Goal: Information Seeking & Learning: Learn about a topic

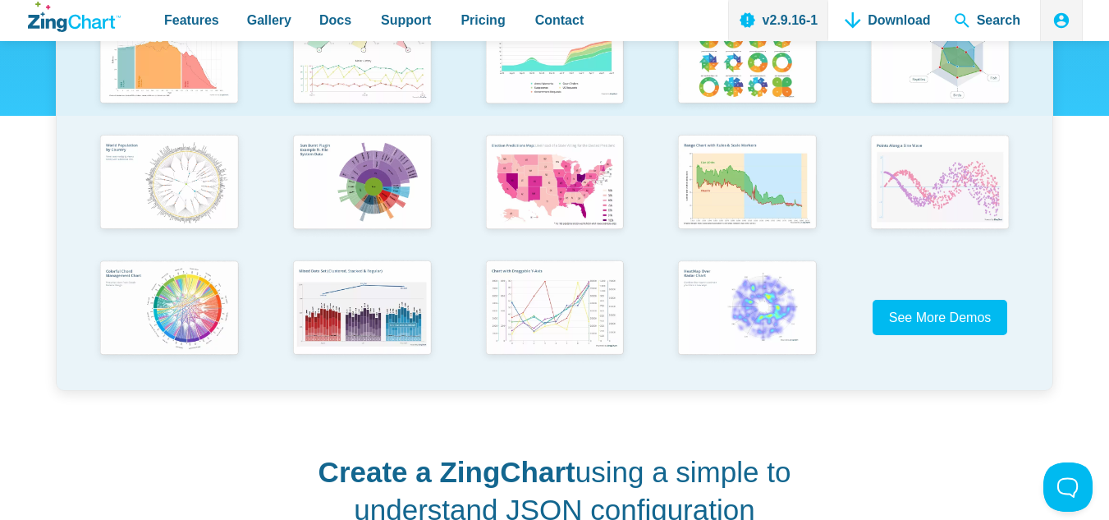
scroll to position [411, 0]
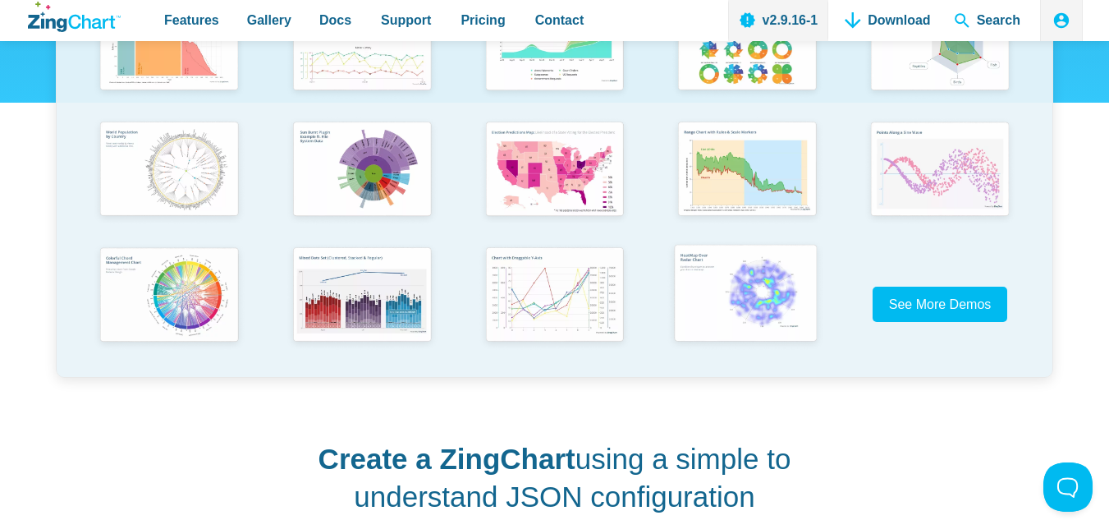
click at [759, 305] on img "App Content" at bounding box center [746, 294] width 158 height 113
click at [899, 176] on img "App Content" at bounding box center [938, 168] width 158 height 113
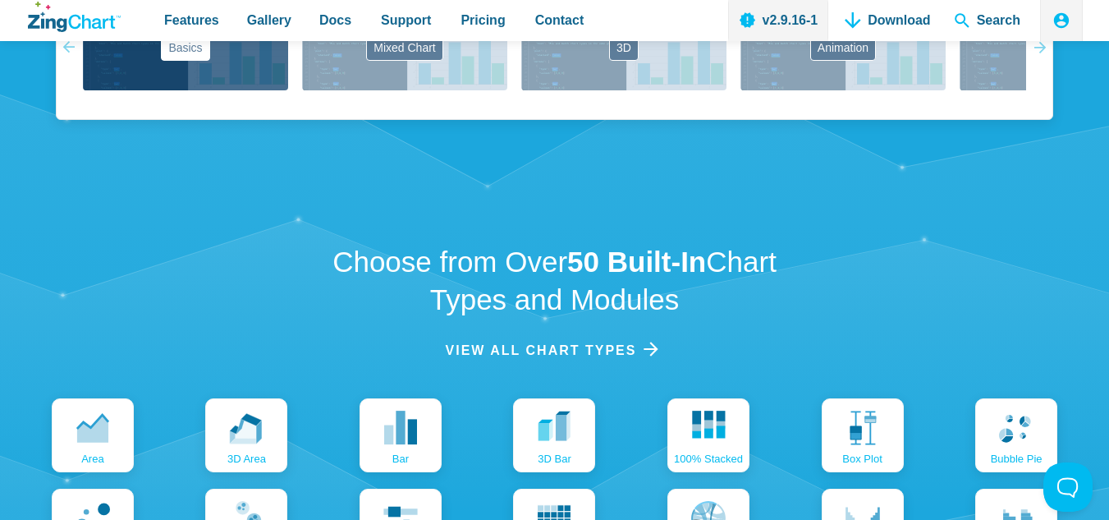
scroll to position [1478, 0]
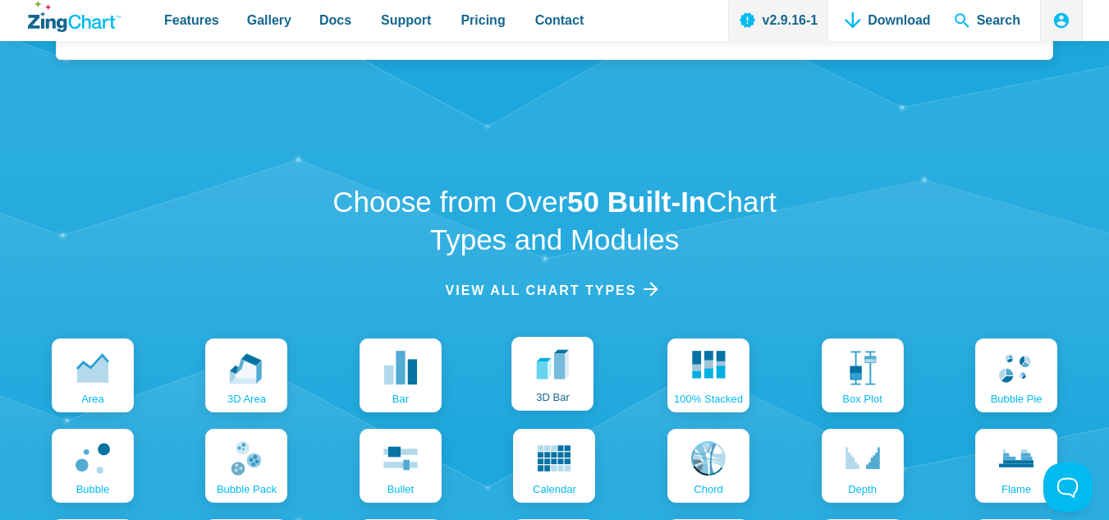
click at [578, 384] on link "3D bar" at bounding box center [553, 374] width 82 height 74
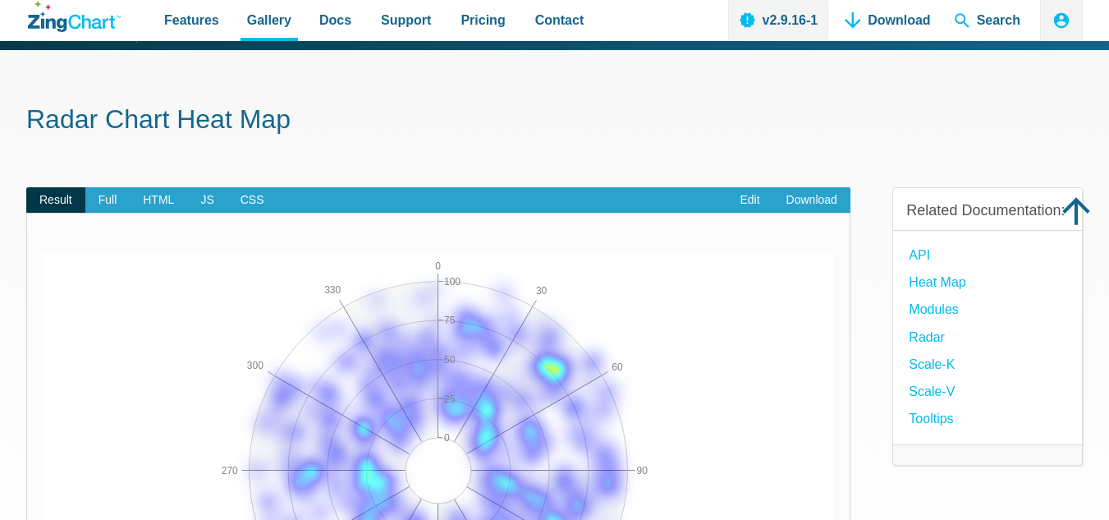
scroll to position [328, 0]
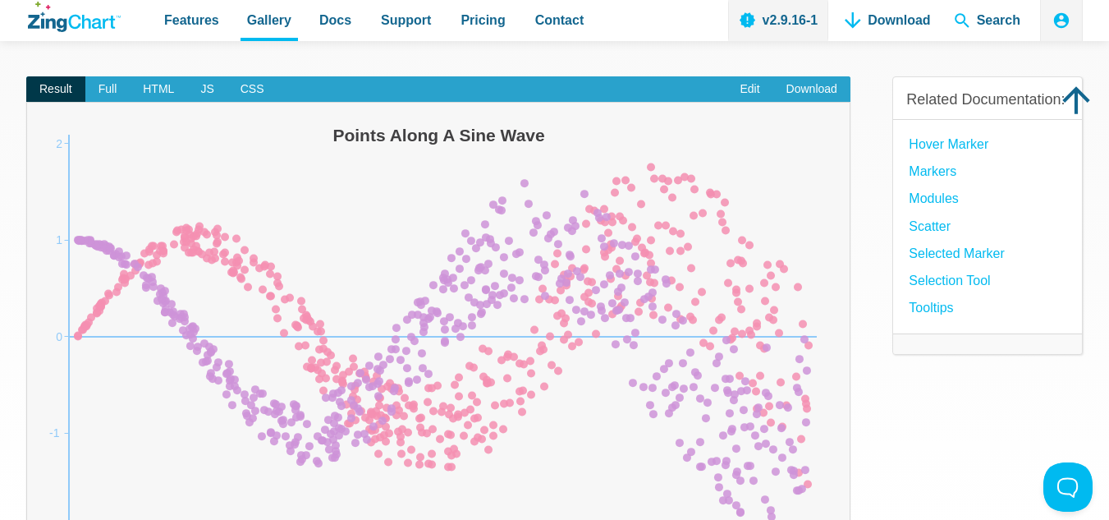
scroll to position [164, 0]
